Goal: Transaction & Acquisition: Purchase product/service

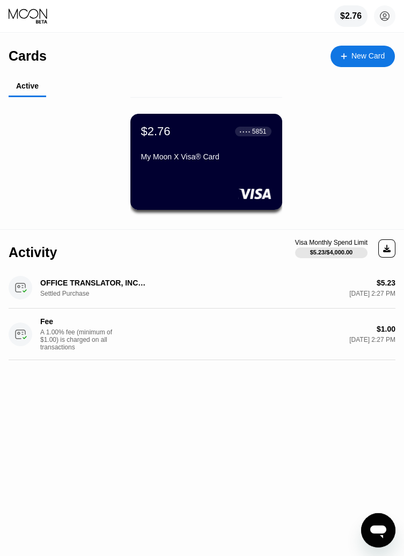
scroll to position [13, 0]
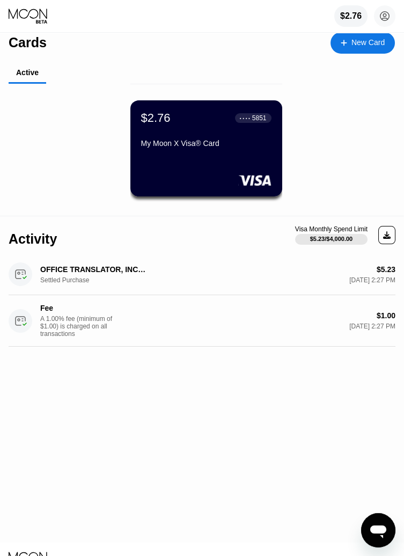
click at [393, 16] on circle at bounding box center [384, 15] width 21 height 21
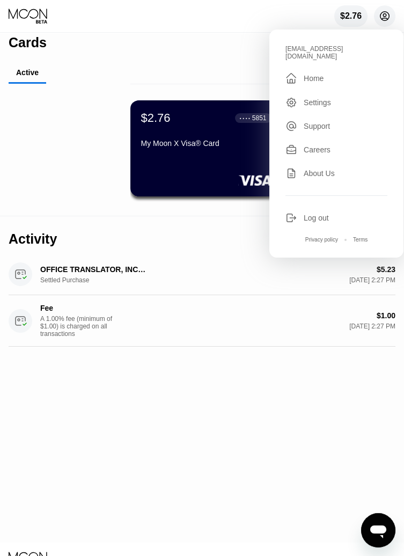
click at [356, 9] on div "$2.76" at bounding box center [350, 15] width 33 height 21
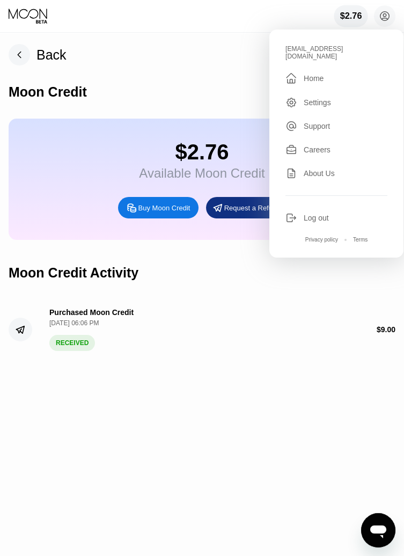
click at [338, 375] on div "Back Moon Credit $2.76 Available Moon Credit Buy Moon Credit Request a Refund M…" at bounding box center [202, 294] width 404 height 522
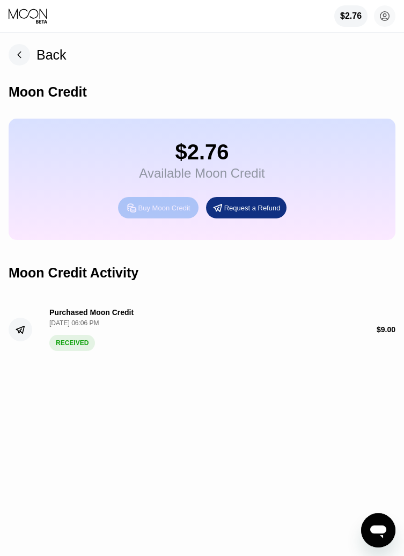
click at [128, 212] on icon at bounding box center [131, 207] width 11 height 11
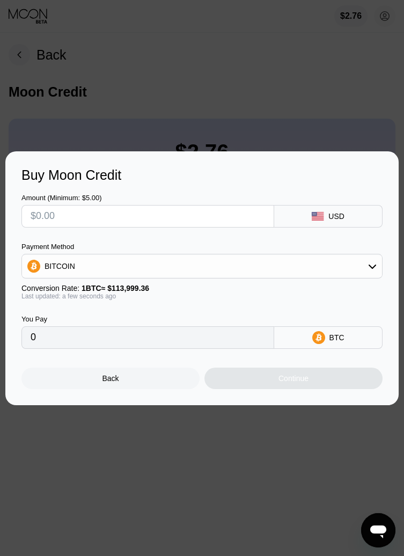
click at [63, 268] on div "BITCOIN" at bounding box center [60, 266] width 31 height 9
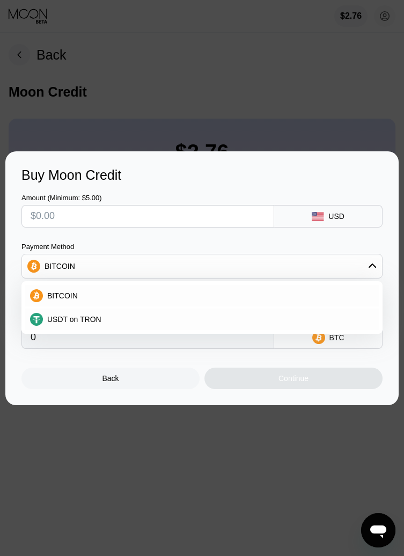
click at [66, 324] on div "USDT on TRON" at bounding box center [202, 318] width 354 height 21
type input "0.00"
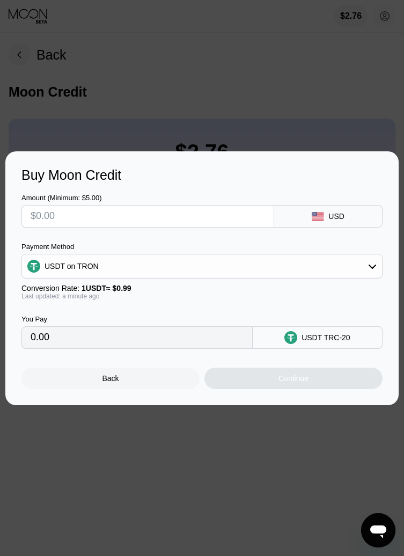
click at [58, 220] on input "text" at bounding box center [148, 215] width 234 height 21
type input "$1"
type input "1.01"
type input "$10"
type input "10.10"
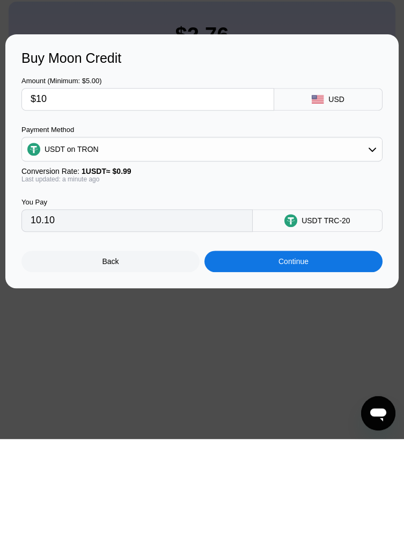
type input "$10"
click at [338, 223] on div "USD" at bounding box center [328, 216] width 108 height 23
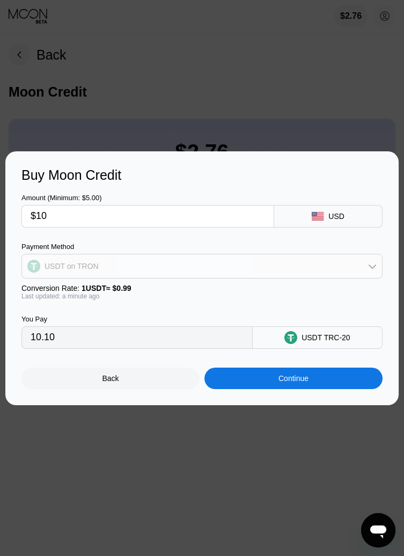
click at [366, 268] on div "USDT on TRON" at bounding box center [202, 265] width 360 height 21
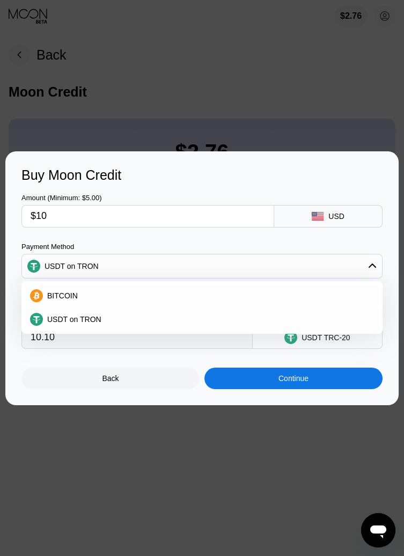
click at [376, 258] on div "USDT on TRON" at bounding box center [202, 265] width 360 height 21
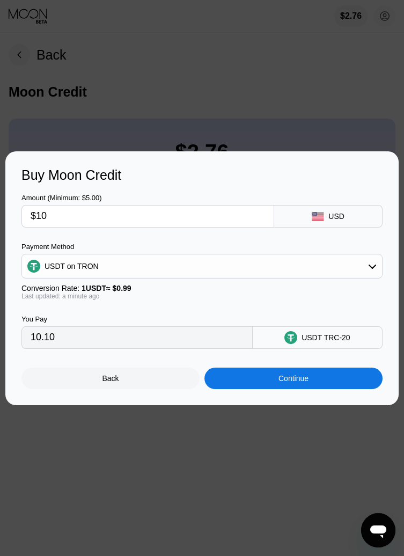
click at [307, 384] on div "Continue" at bounding box center [293, 377] width 178 height 21
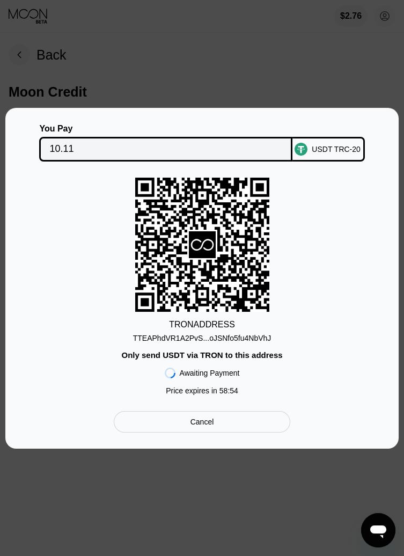
click at [253, 335] on div "TTEAPhdVR1A2PvS...oJSNfo5fu4NbVhJ" at bounding box center [202, 338] width 138 height 9
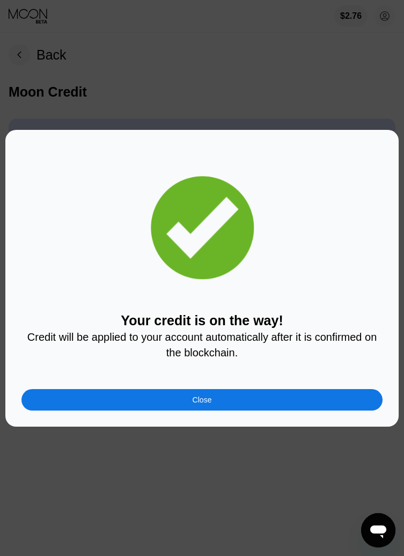
click at [236, 403] on div "Close" at bounding box center [201, 399] width 361 height 21
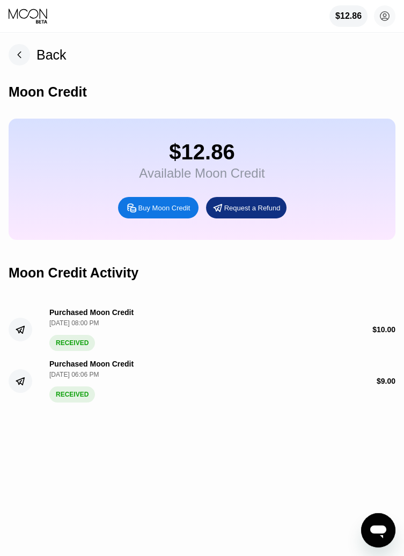
click at [17, 54] on rect at bounding box center [19, 54] width 21 height 21
click at [391, 18] on circle at bounding box center [384, 15] width 21 height 21
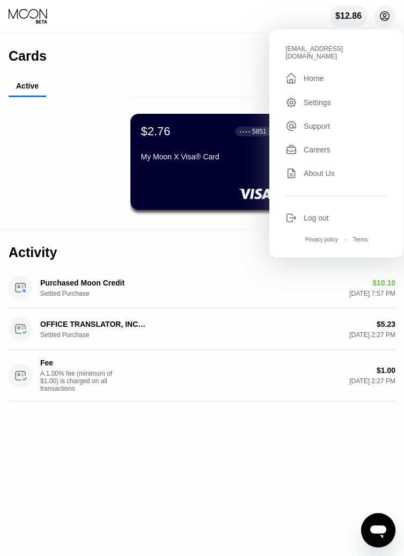
click at [214, 72] on div "Cards New Card Active $2.76 ● ● ● ● 5851 My Moon X Visa® Card" at bounding box center [202, 131] width 386 height 196
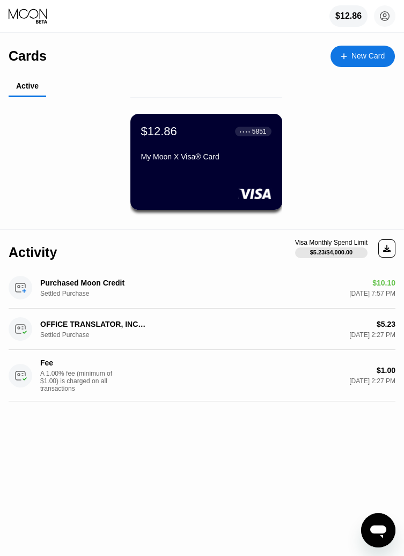
click at [238, 177] on div "$12.86 ● ● ● ● 5851 My Moon X Visa® Card" at bounding box center [206, 162] width 152 height 96
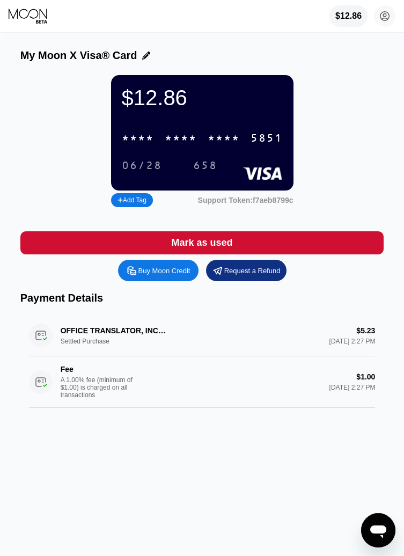
click at [214, 139] on div "* * * *" at bounding box center [224, 138] width 32 height 12
click at [204, 171] on div "658" at bounding box center [205, 166] width 24 height 12
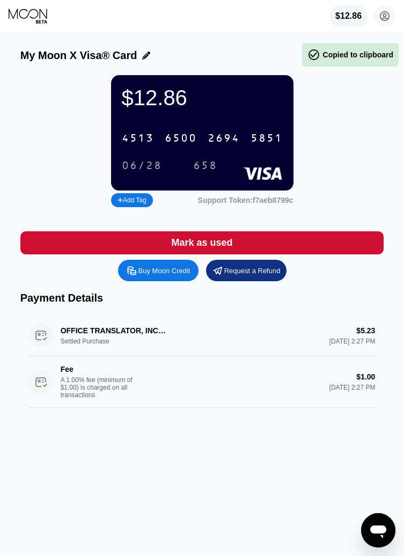
click at [153, 167] on div "06/28" at bounding box center [142, 166] width 40 height 12
